Goal: Transaction & Acquisition: Purchase product/service

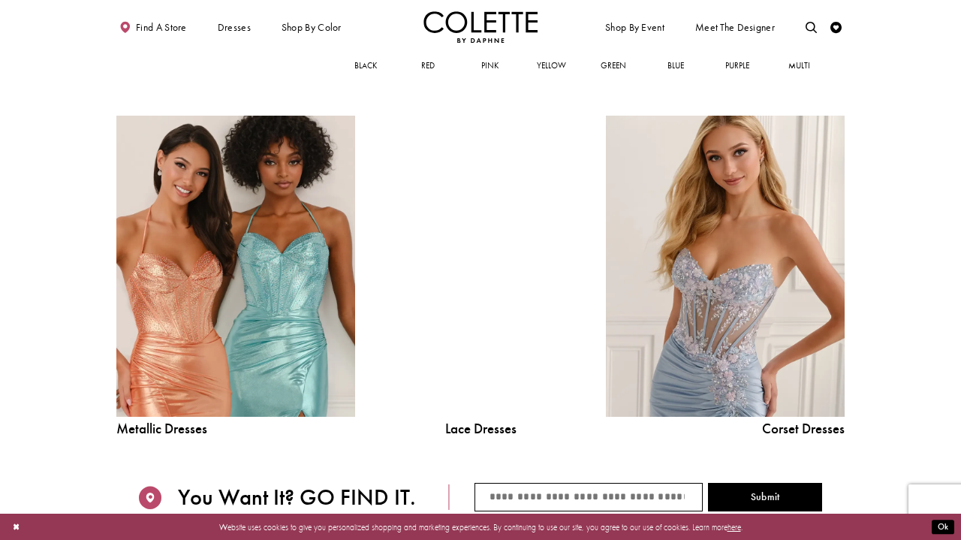
scroll to position [1238, 0]
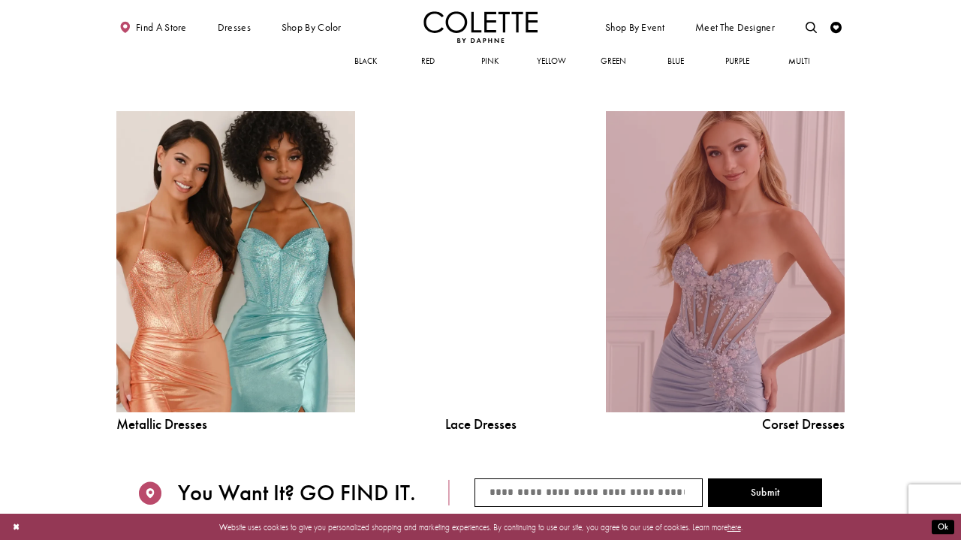
click at [658, 303] on link "Corset Dress Spring 2026 collection Related Link" at bounding box center [725, 262] width 239 height 302
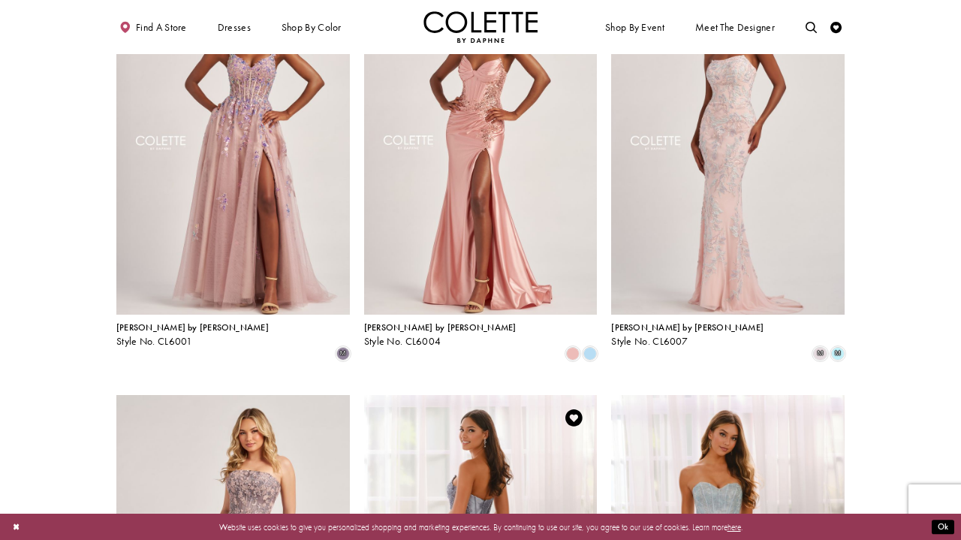
scroll to position [142, 0]
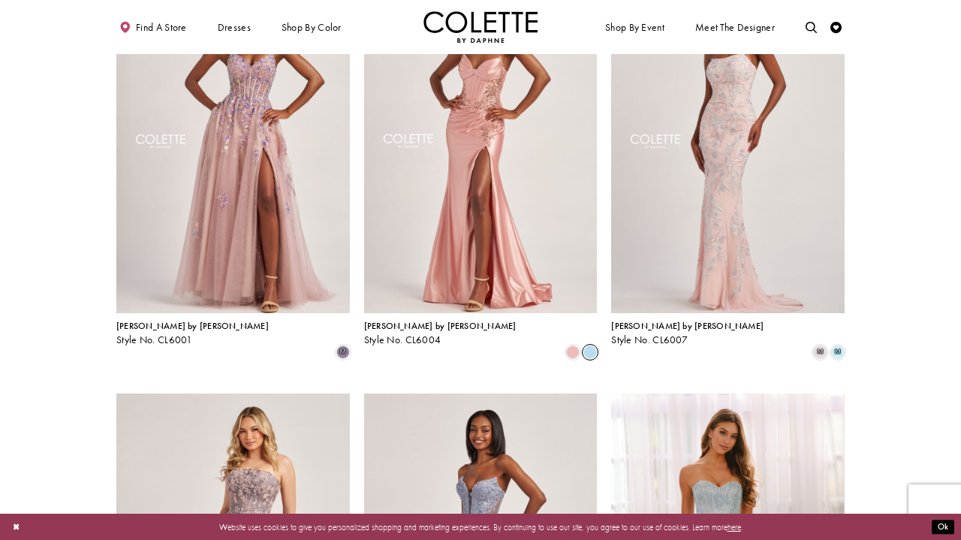
click at [592, 345] on span "Product List" at bounding box center [590, 352] width 14 height 14
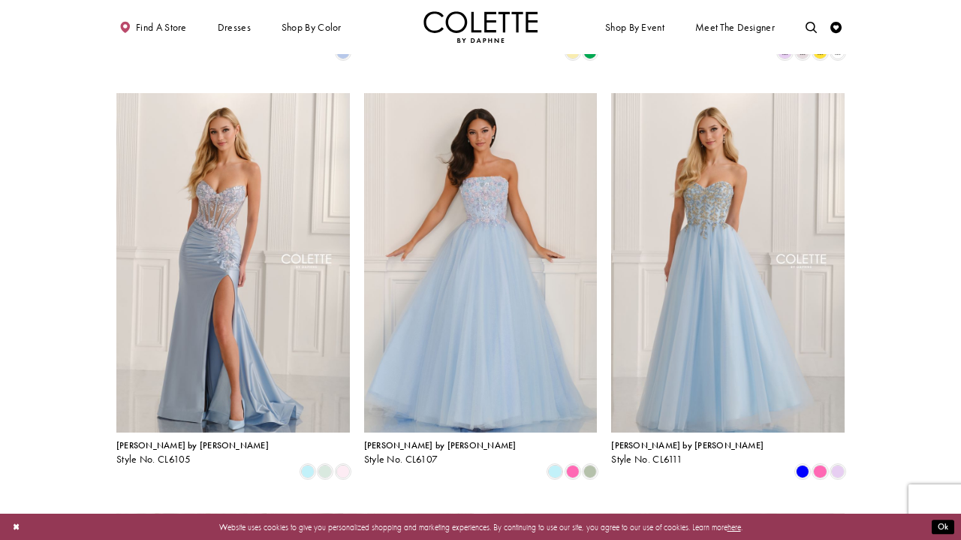
scroll to position [1326, 0]
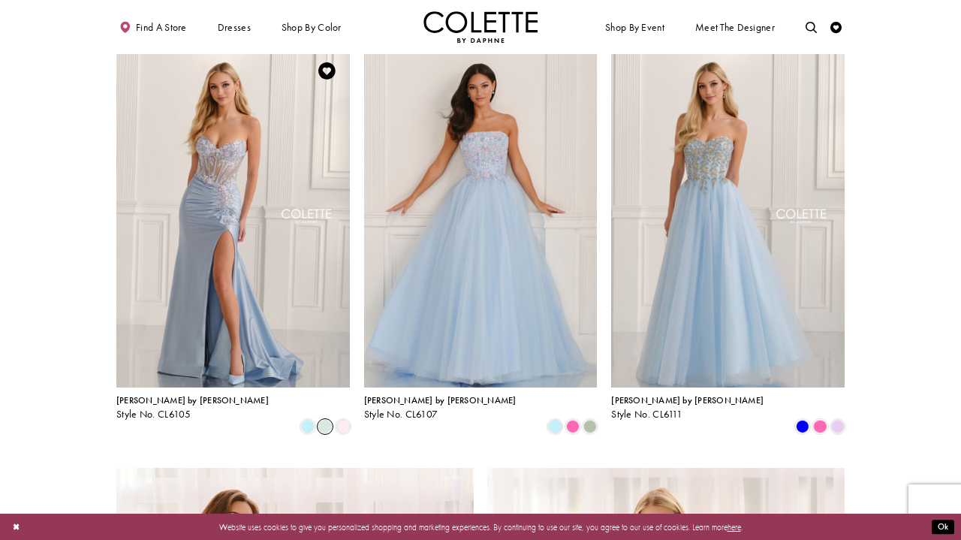
click at [328, 420] on span "Product List" at bounding box center [325, 427] width 14 height 14
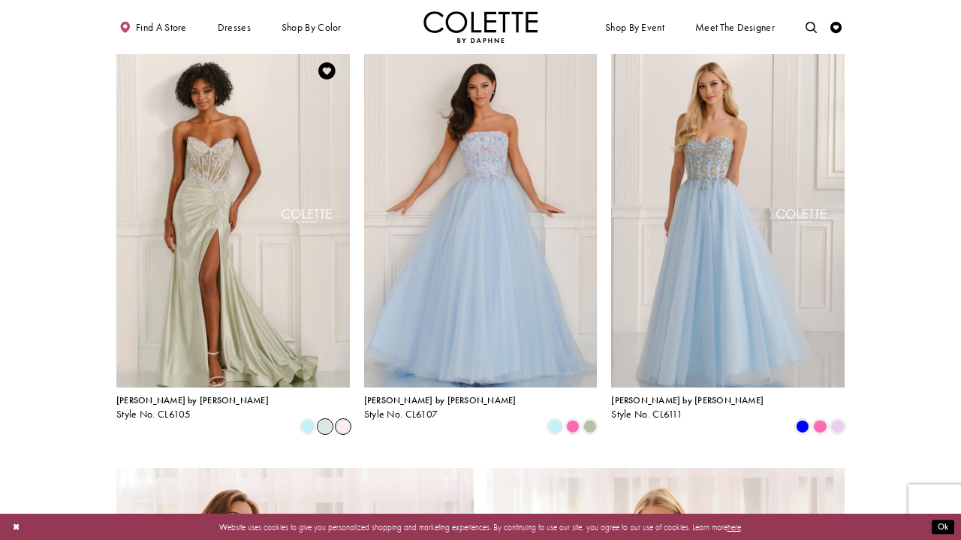
click at [345, 420] on span "Product List" at bounding box center [343, 427] width 14 height 14
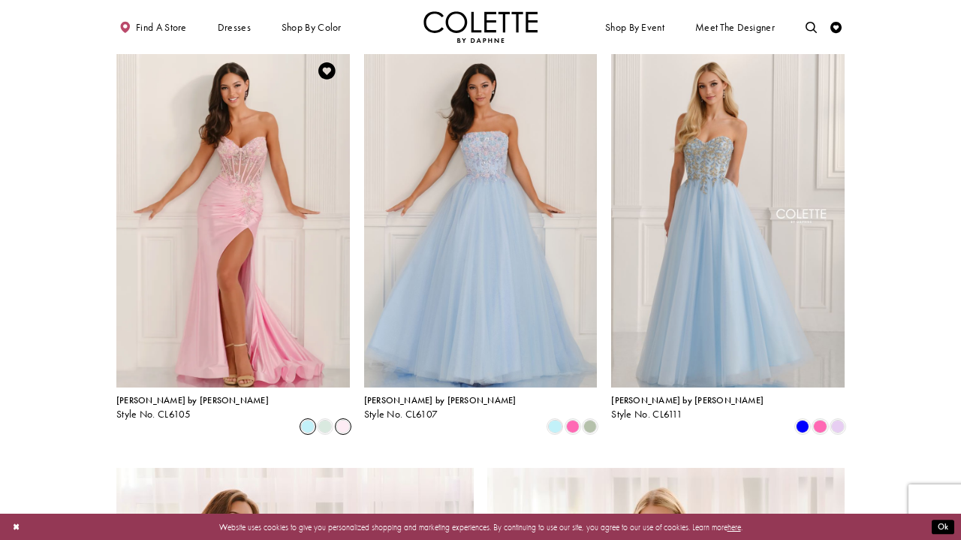
click at [315, 420] on span "Product List" at bounding box center [308, 427] width 14 height 14
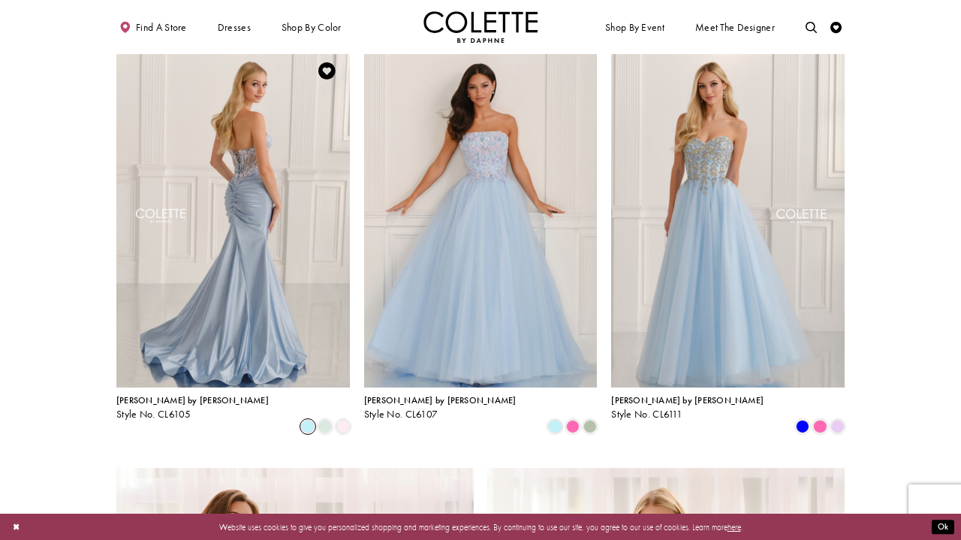
click at [297, 158] on img "Visit Colette by Daphne Style No. CL6105 Page" at bounding box center [232, 217] width 233 height 339
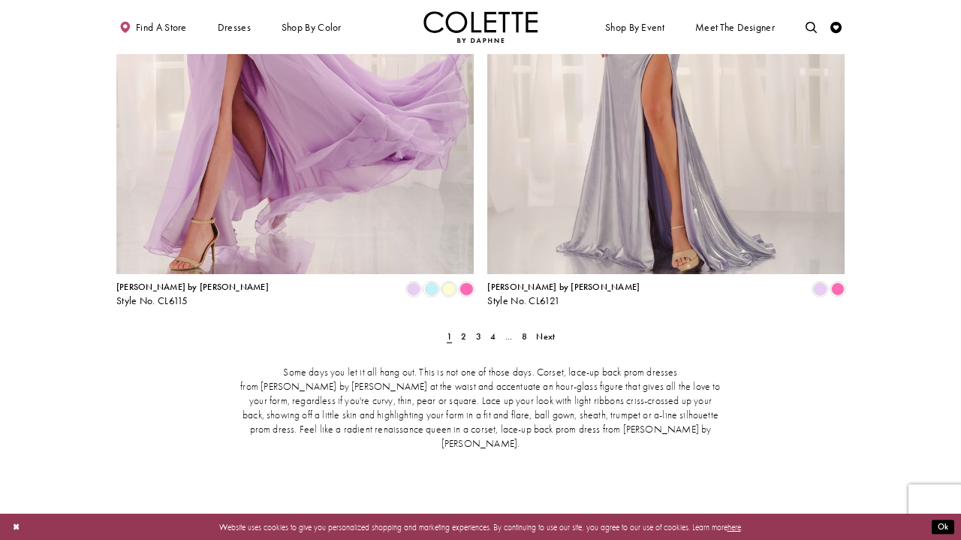
scroll to position [2038, 0]
click at [458, 329] on link "2" at bounding box center [464, 337] width 12 height 17
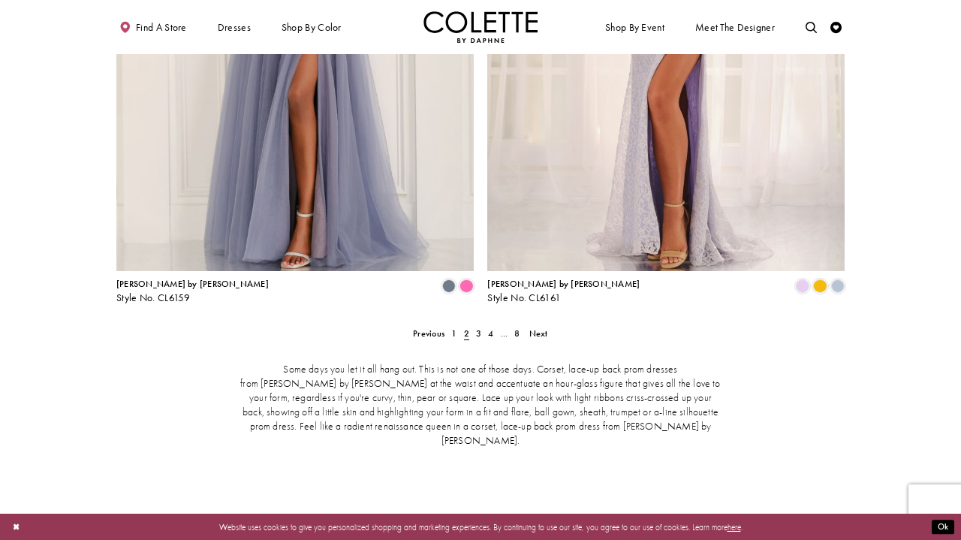
scroll to position [2041, 0]
click at [478, 329] on span "3" at bounding box center [478, 335] width 5 height 12
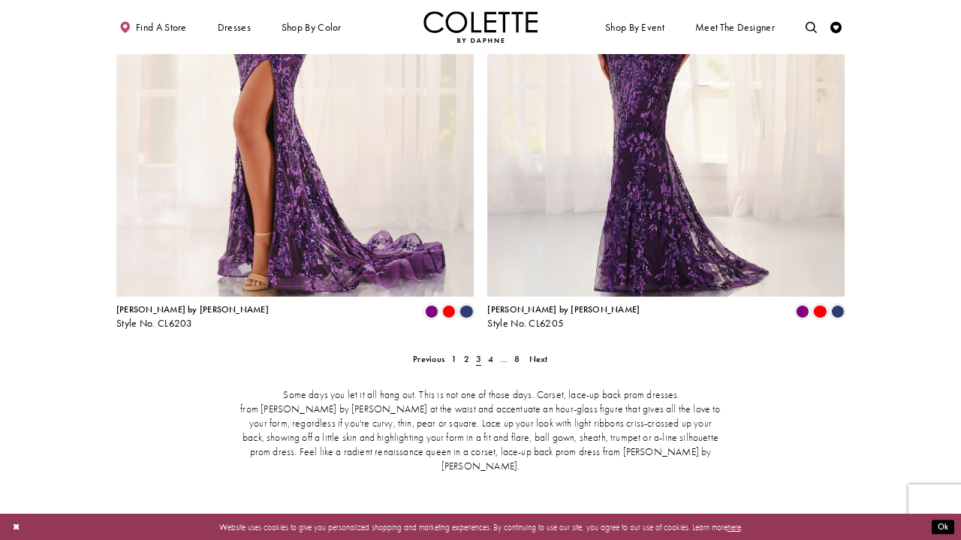
scroll to position [2035, 0]
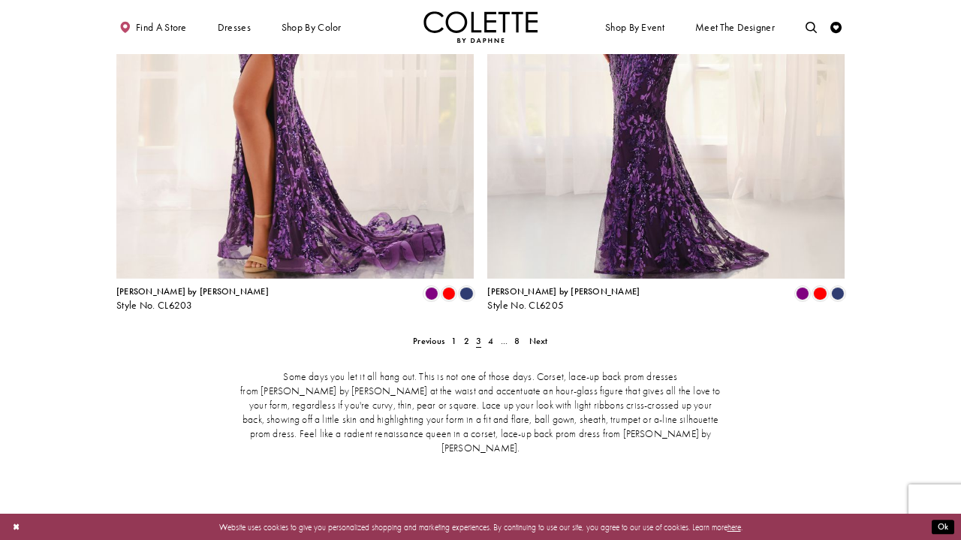
click at [489, 346] on div "Some days you let it all hang out. This is not one of those days. Corset, lace-…" at bounding box center [480, 412] width 728 height 133
click at [493, 333] on link "4" at bounding box center [491, 341] width 12 height 17
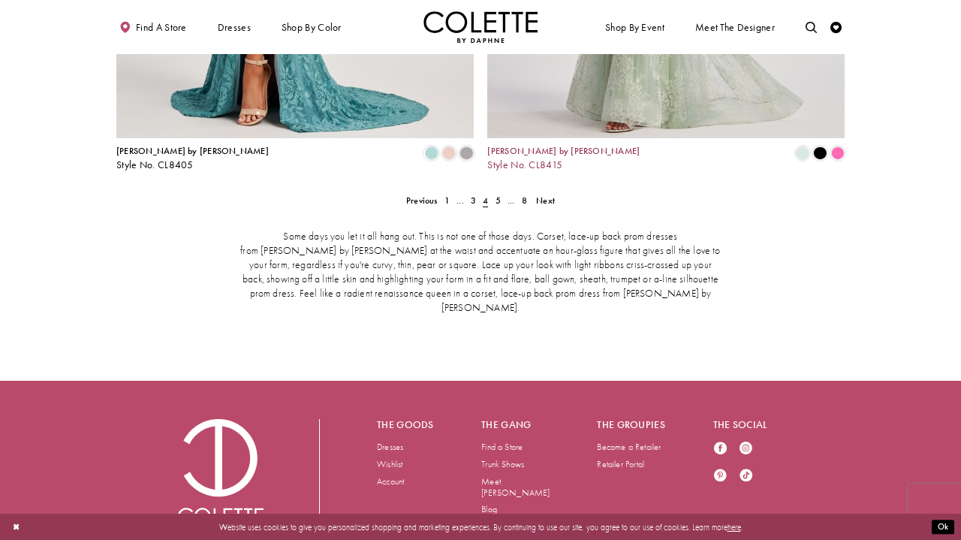
scroll to position [2174, 0]
click at [501, 193] on link "5" at bounding box center [498, 201] width 12 height 17
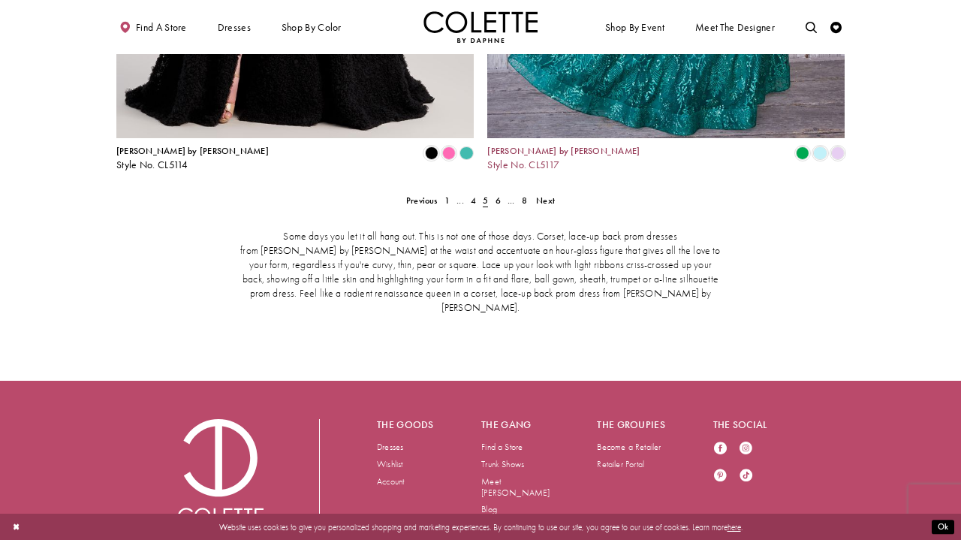
scroll to position [2174, 0]
click at [493, 193] on link "6" at bounding box center [498, 201] width 12 height 17
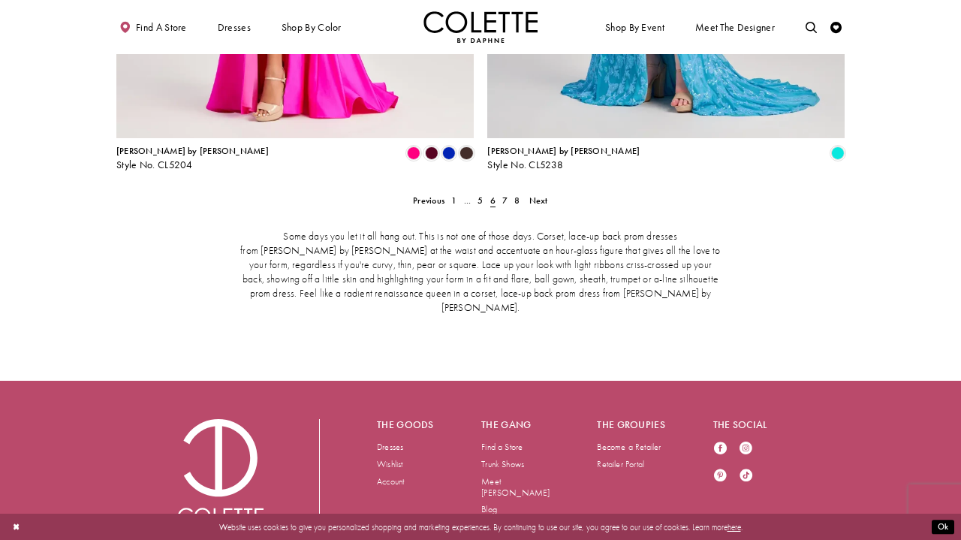
scroll to position [2174, 0]
click at [502, 195] on span "7" at bounding box center [504, 201] width 5 height 12
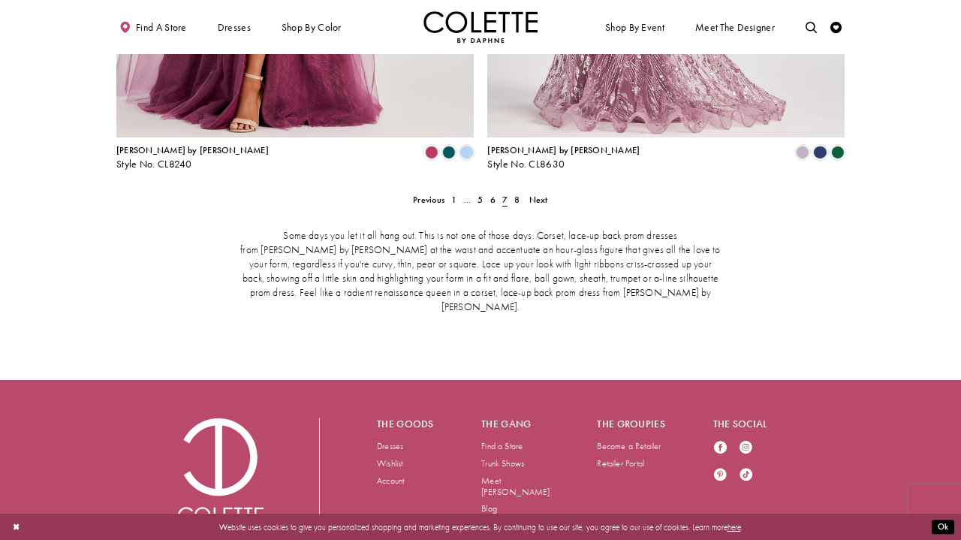
scroll to position [2174, 0]
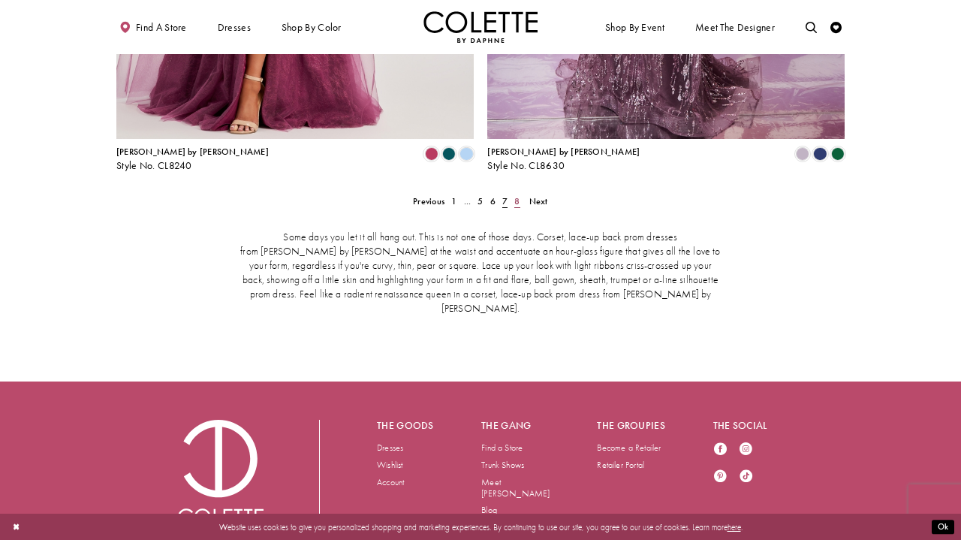
click at [520, 193] on link "8" at bounding box center [517, 201] width 12 height 17
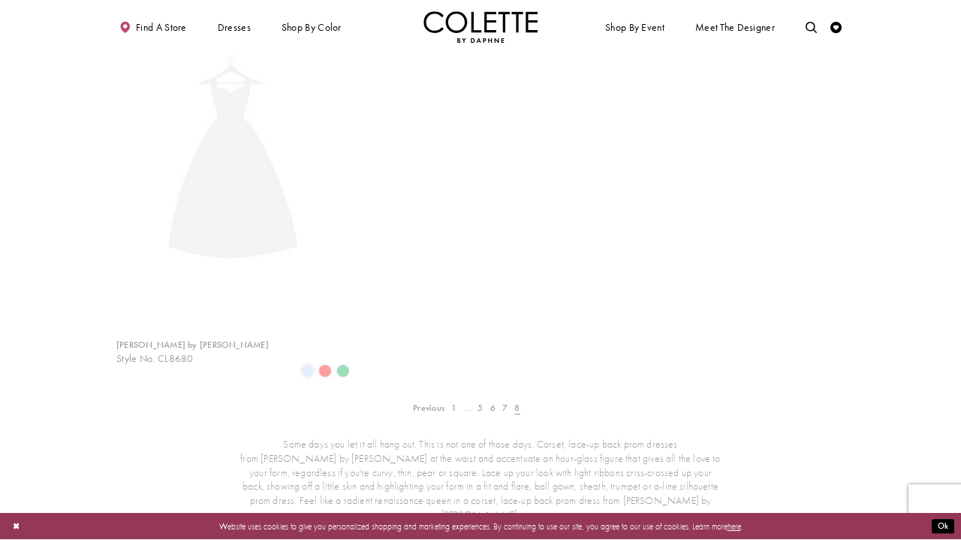
scroll to position [61, 0]
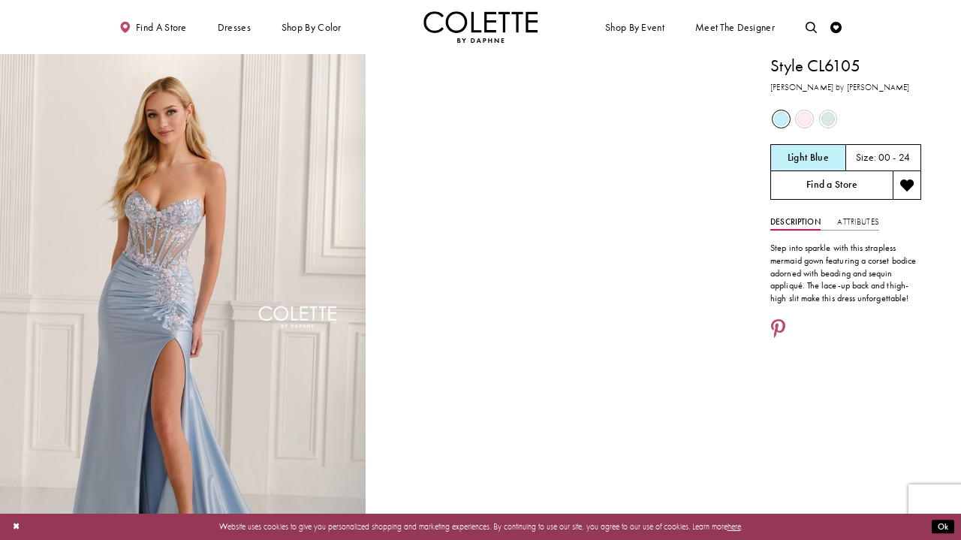
click at [812, 192] on link "Find a Store" at bounding box center [831, 185] width 122 height 29
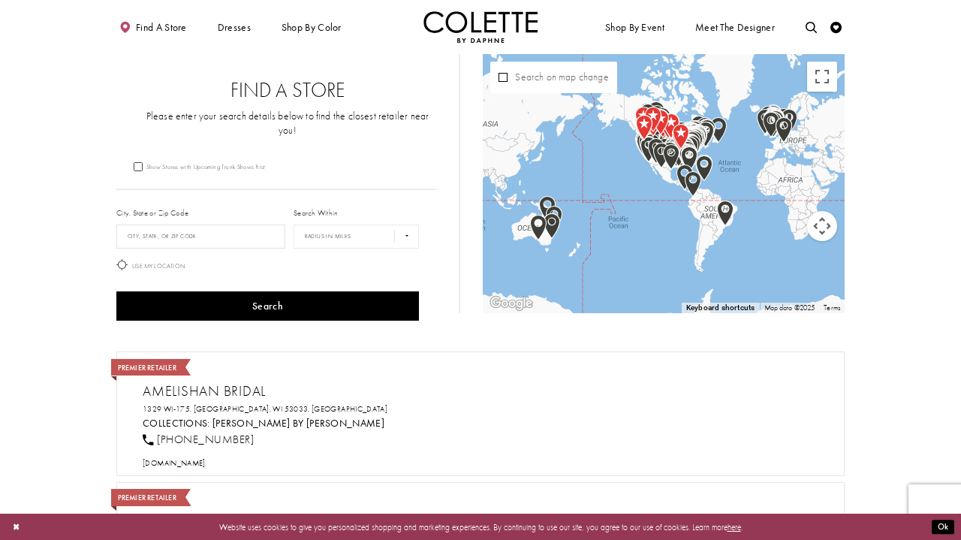
click at [230, 161] on form "Show Stores with Upcoming Trunk Shows first City, State or Zip Code City, State…" at bounding box center [287, 243] width 342 height 164
click at [194, 224] on input "City, State, or ZIP Code" at bounding box center [200, 236] width 169 height 24
click at [267, 291] on button "Search" at bounding box center [267, 305] width 303 height 29
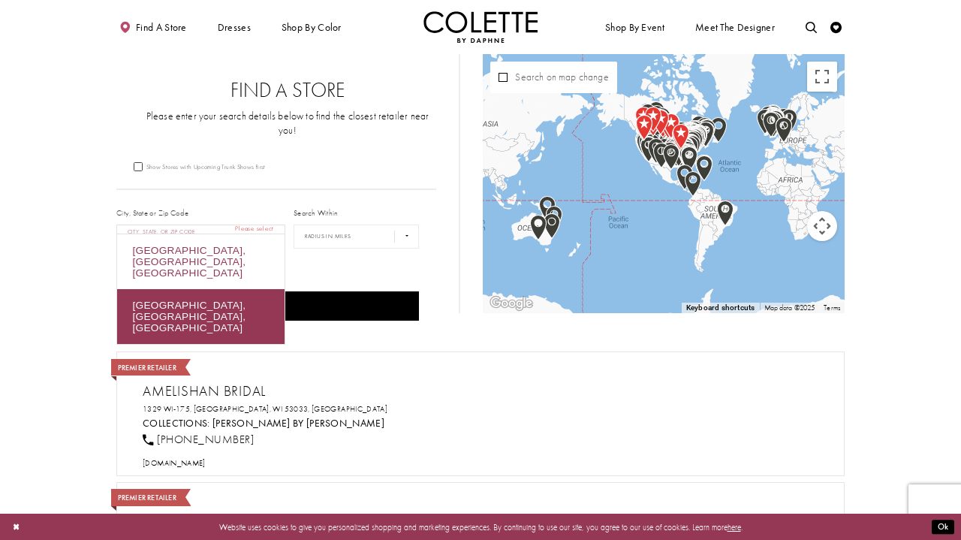
click at [206, 250] on div "Burnaby, BC, Canada" at bounding box center [200, 261] width 167 height 55
type input "**********"
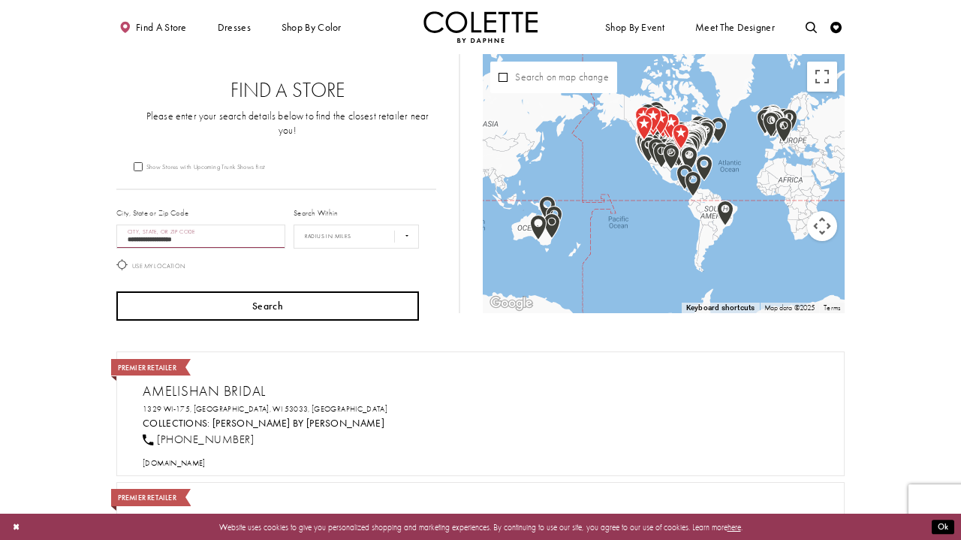
click at [202, 300] on button "Search" at bounding box center [267, 305] width 303 height 29
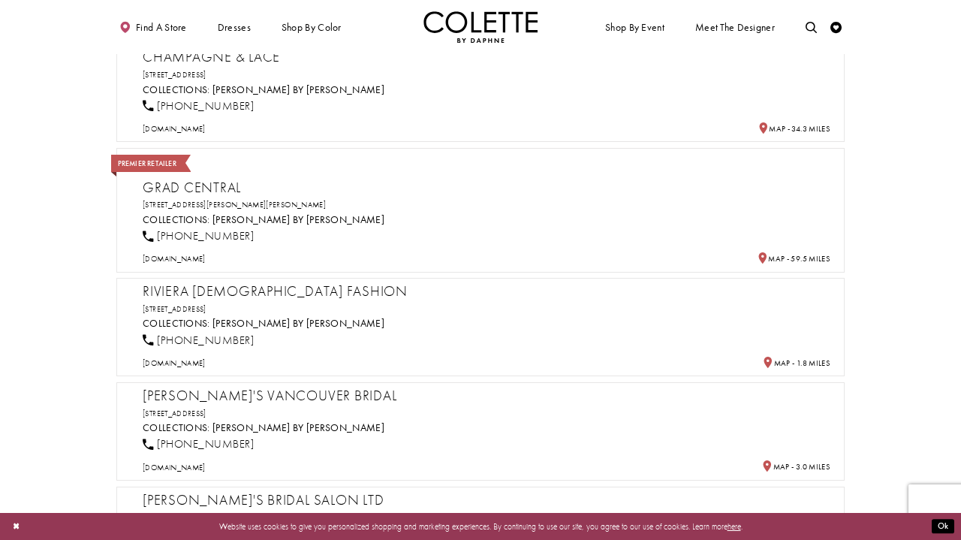
scroll to position [509, 0]
click at [387, 282] on div "Riviera Ladies Fashion 308-4800, Kingsway, Burnaby, BC V5H 4J2, Canada Collecti…" at bounding box center [486, 325] width 687 height 86
click at [298, 282] on h2 "Riviera Ladies Fashion" at bounding box center [486, 290] width 687 height 17
click at [287, 282] on h2 "Riviera Ladies Fashion" at bounding box center [486, 290] width 687 height 17
click at [208, 282] on h2 "Riviera Ladies Fashion" at bounding box center [486, 290] width 687 height 17
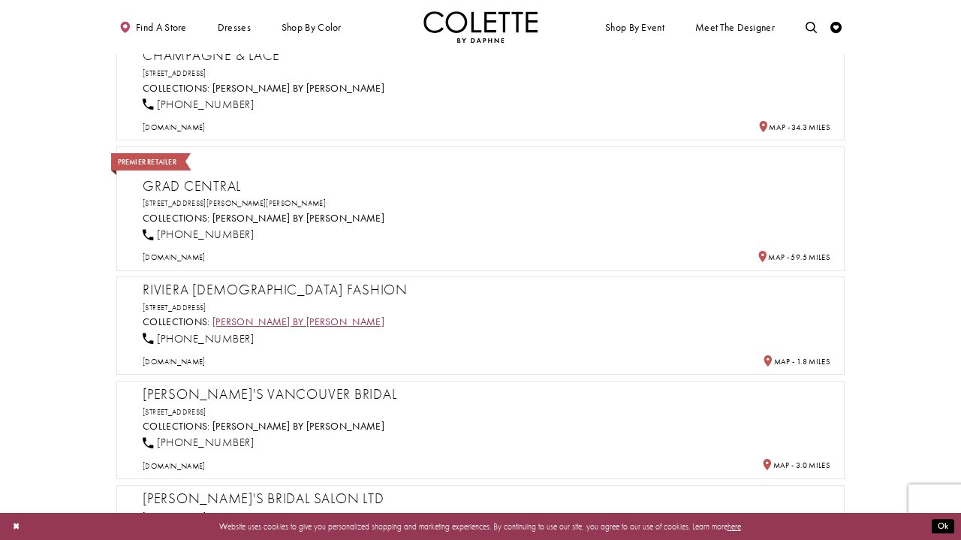
click at [242, 315] on link "[PERSON_NAME] by [PERSON_NAME]" at bounding box center [298, 321] width 172 height 13
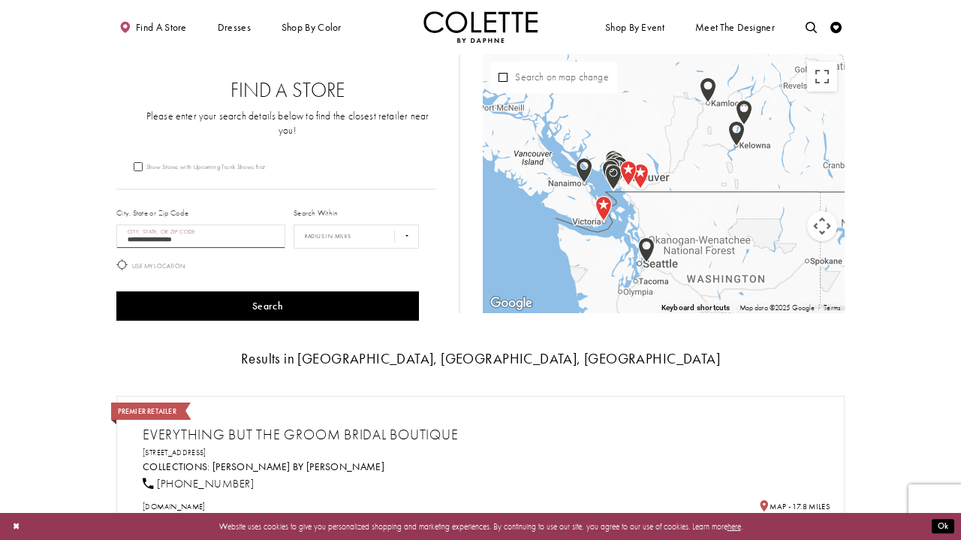
scroll to position [0, 0]
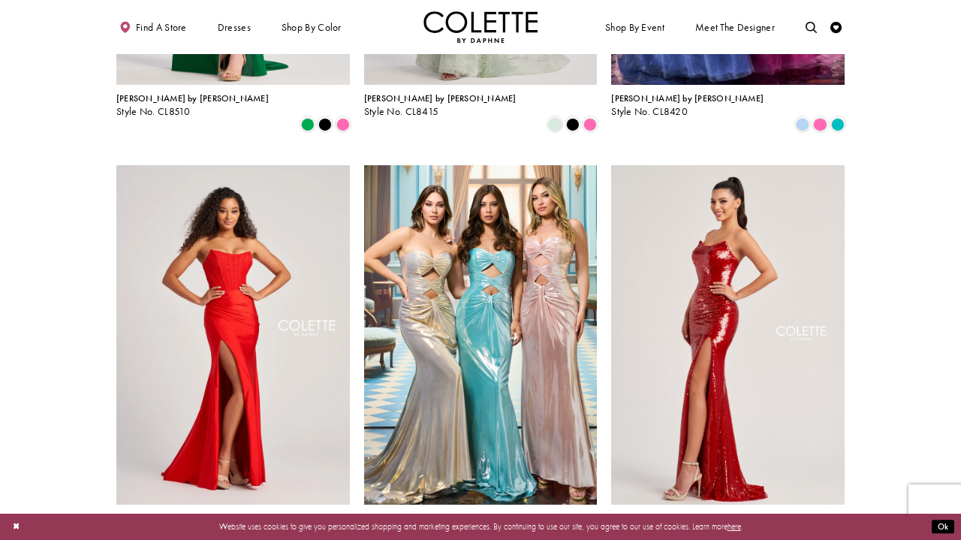
scroll to position [1348, 0]
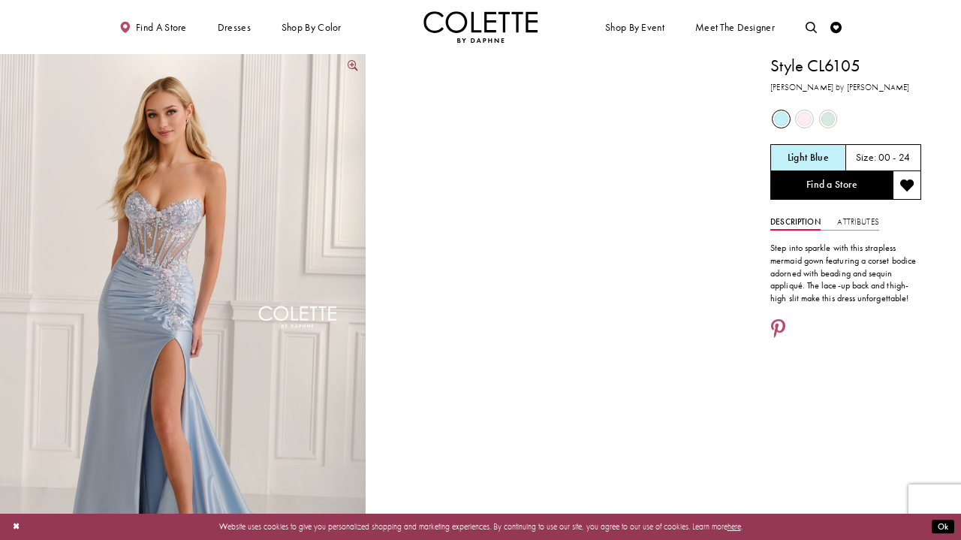
scroll to position [2, 0]
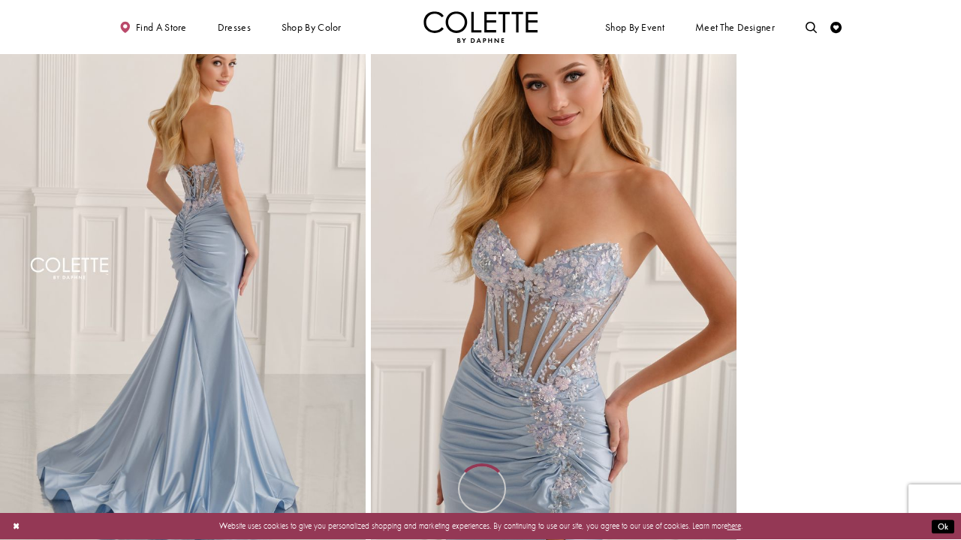
scroll to position [619, 0]
